Goal: Task Accomplishment & Management: Use online tool/utility

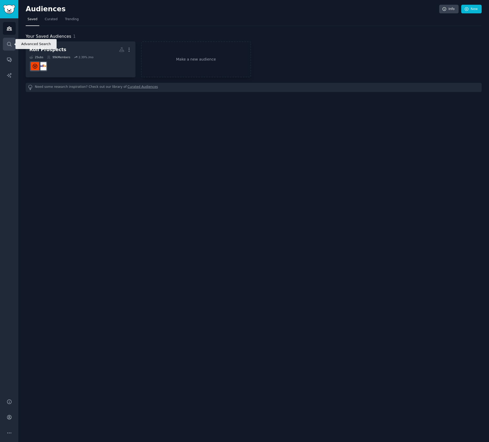
click at [11, 45] on icon "Sidebar" at bounding box center [9, 44] width 4 height 4
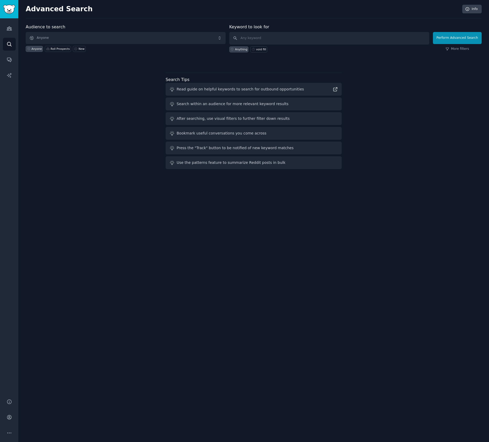
click at [75, 128] on div "Audience to search Anyone Anyone Roll Prospects New Keyword to look for Anythin…" at bounding box center [254, 97] width 456 height 147
click at [8, 10] on img "Sidebar" at bounding box center [9, 9] width 12 height 9
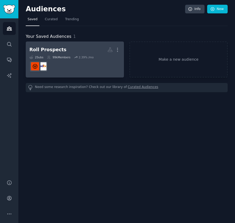
click at [88, 56] on div "2.39 % /mo" at bounding box center [86, 57] width 15 height 4
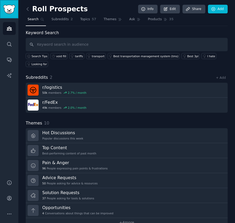
click at [9, 11] on img "Sidebar" at bounding box center [9, 9] width 12 height 9
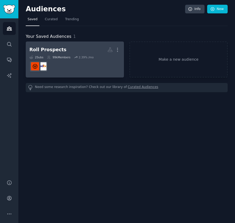
click at [77, 52] on h2 "Roll Prospects More" at bounding box center [74, 49] width 91 height 9
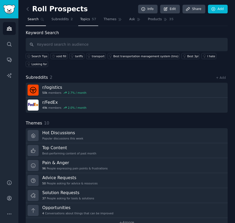
click at [86, 19] on span "Topics" at bounding box center [85, 19] width 10 height 5
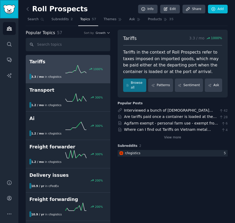
click at [10, 12] on img "Sidebar" at bounding box center [9, 9] width 12 height 9
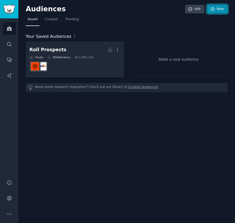
click at [216, 6] on link "New" at bounding box center [217, 9] width 20 height 9
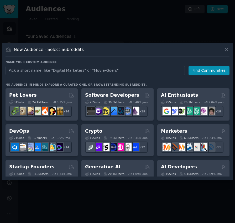
click at [16, 71] on input "text" at bounding box center [95, 71] width 179 height 10
type input "Roll cutters"
click at [226, 49] on icon at bounding box center [226, 50] width 6 height 6
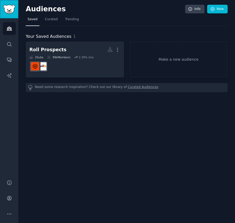
click at [8, 9] on img "Sidebar" at bounding box center [9, 9] width 12 height 9
click at [218, 8] on link "New" at bounding box center [217, 9] width 20 height 9
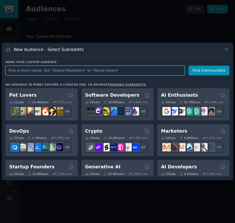
click at [29, 71] on input "text" at bounding box center [95, 71] width 179 height 10
click at [10, 71] on input "Rull cutting" at bounding box center [95, 71] width 179 height 10
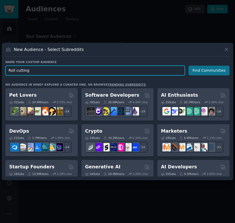
type input "Roll cutting"
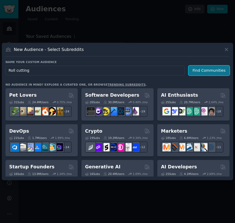
click at [215, 68] on button "Find Communities" at bounding box center [208, 71] width 41 height 10
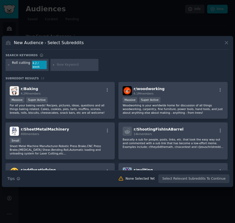
click at [63, 45] on h3 "New Audience - Select Subreddits" at bounding box center [49, 43] width 70 height 6
click at [223, 44] on icon at bounding box center [226, 43] width 6 height 6
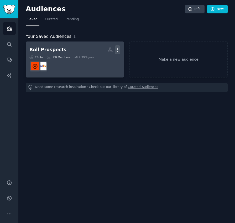
click at [118, 51] on icon "button" at bounding box center [118, 50] width 6 height 6
click at [103, 63] on p "Delete" at bounding box center [103, 61] width 12 height 6
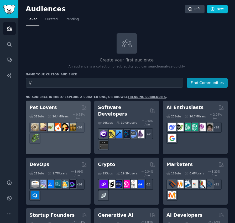
type input "t"
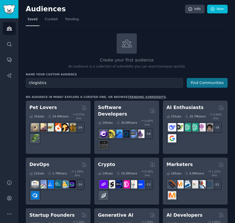
type input "r/logistics"
click at [191, 83] on button "Find Communities" at bounding box center [206, 83] width 41 height 10
